Goal: Check status: Check status

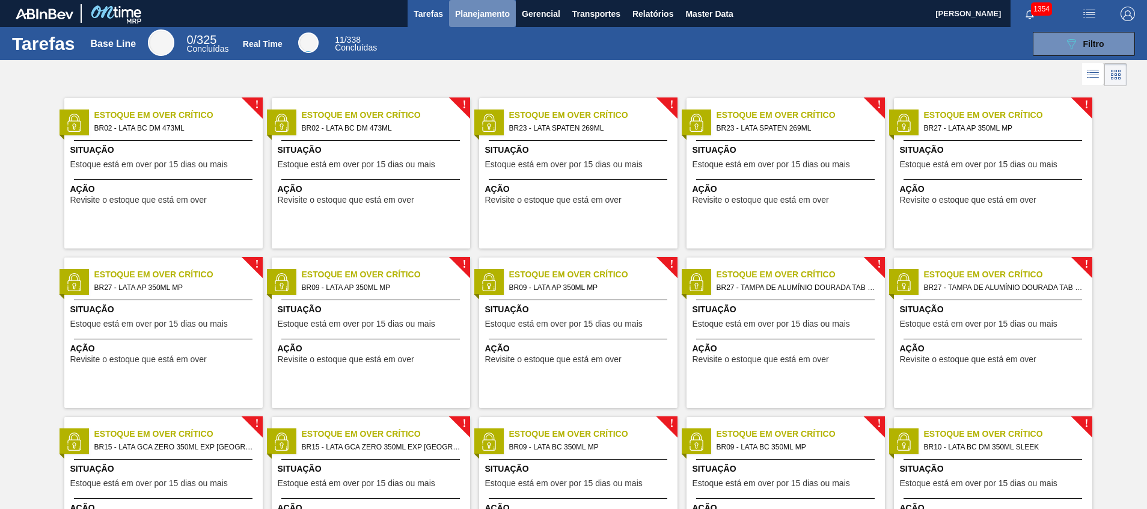
click at [468, 20] on span "Planejamento" at bounding box center [482, 14] width 55 height 14
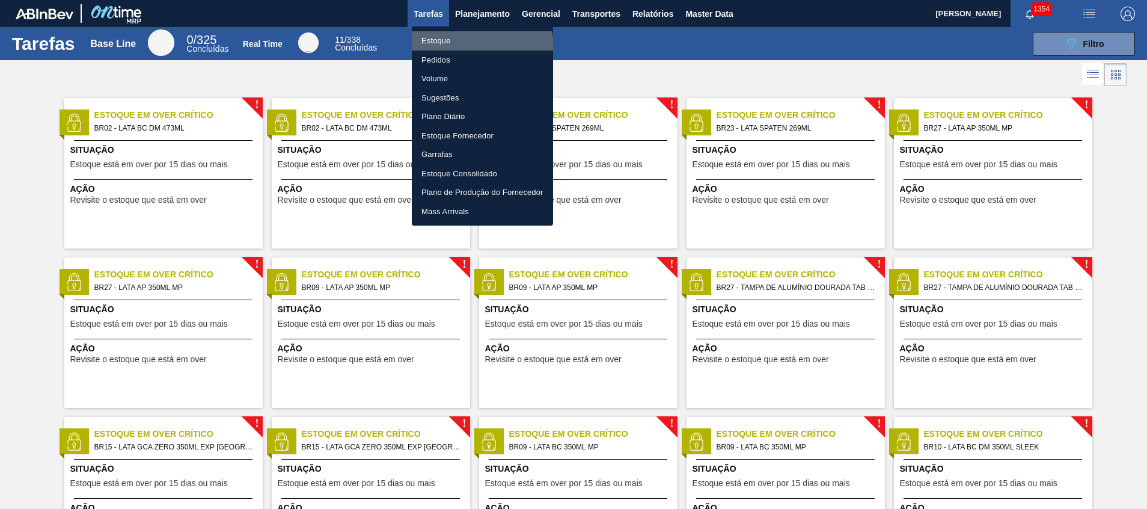
click at [472, 47] on li "Estoque" at bounding box center [482, 40] width 141 height 19
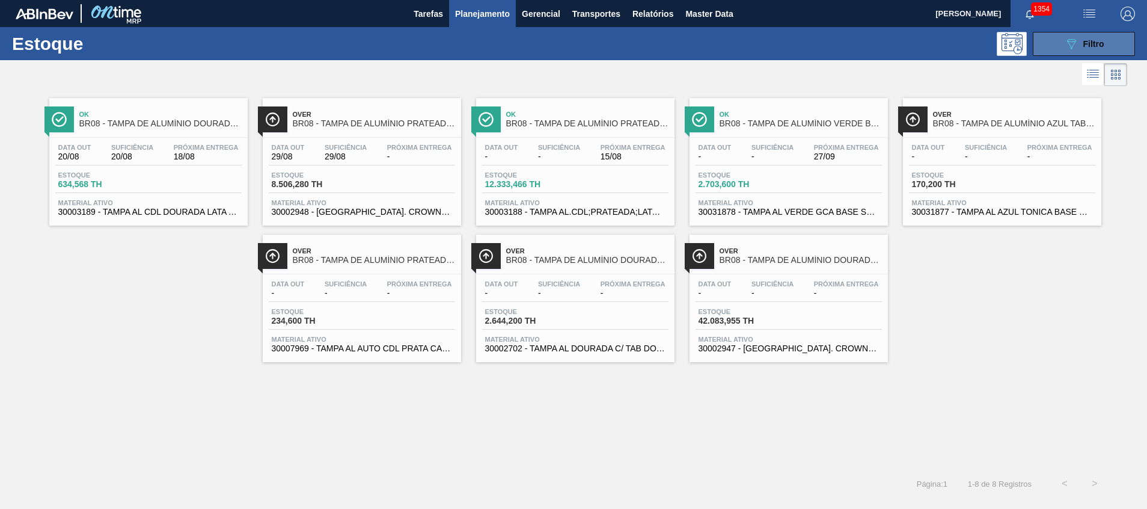
click at [1101, 40] on span "Filtro" at bounding box center [1093, 44] width 21 height 10
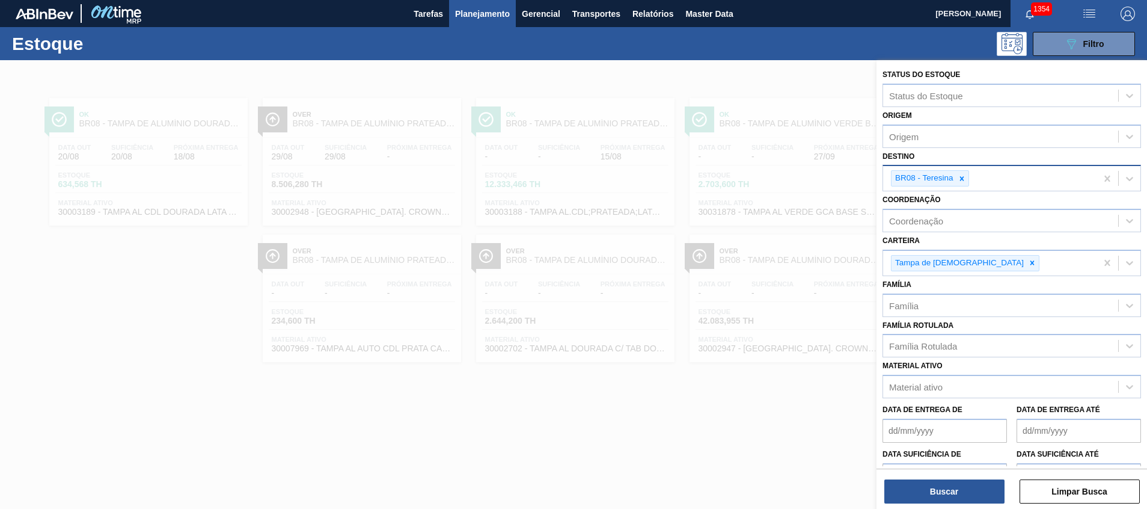
click at [1025, 183] on div "BR08 - Teresina" at bounding box center [989, 178] width 213 height 25
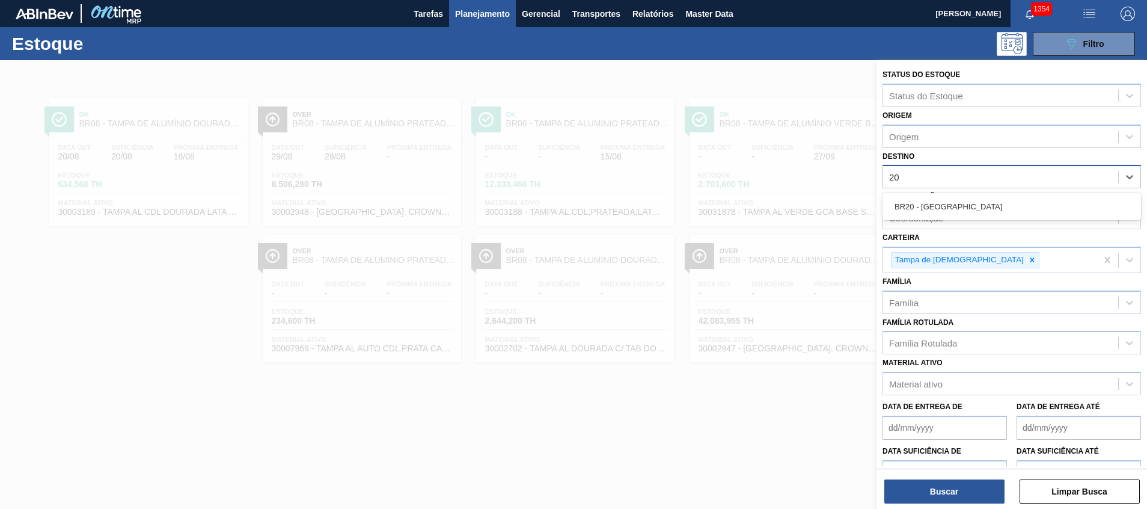
type input "20"
type input "2"
type input "26"
